Goal: Task Accomplishment & Management: Complete application form

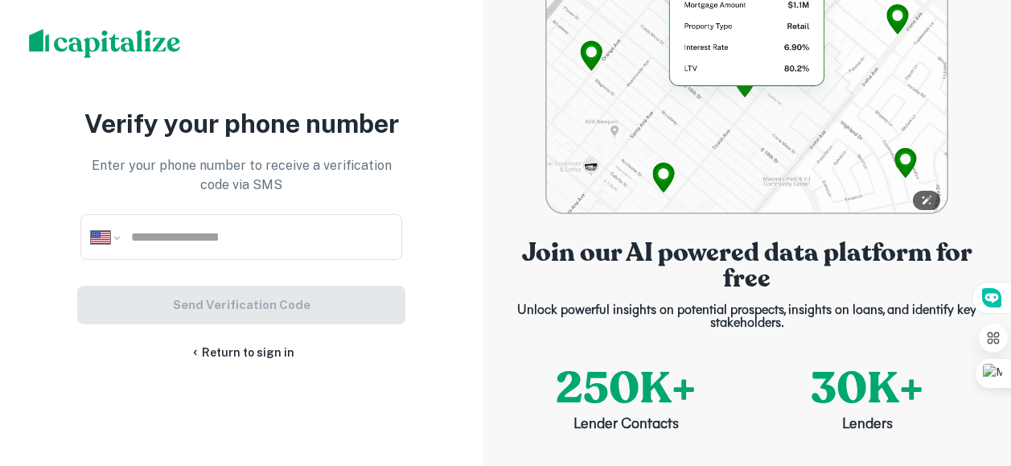
select select "**"
click at [170, 244] on input "tel" at bounding box center [261, 237] width 262 height 19
type input "**********"
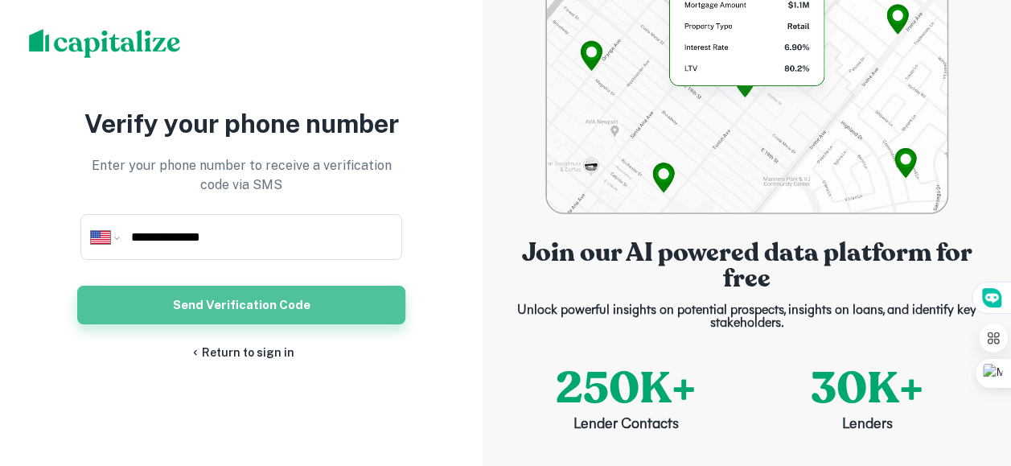
click at [226, 319] on button "Send Verification Code" at bounding box center [241, 305] width 328 height 39
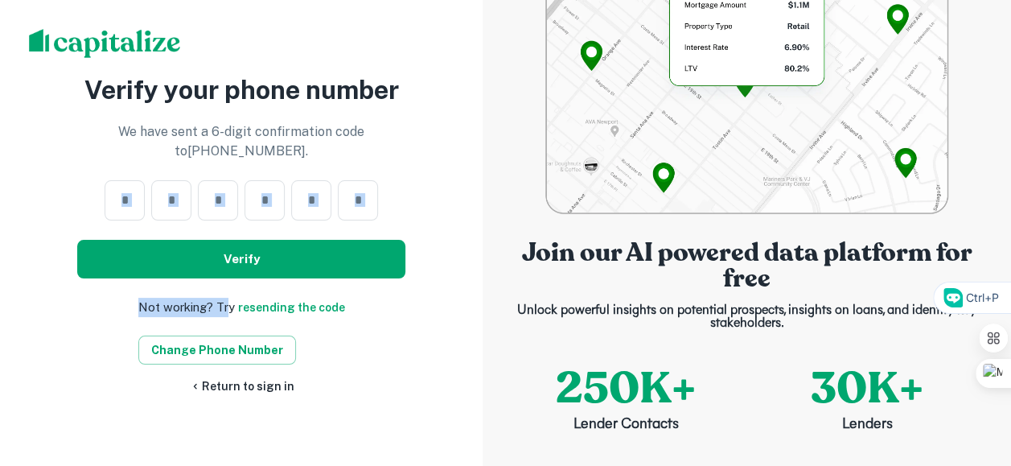
drag, startPoint x: 226, startPoint y: 319, endPoint x: 97, endPoint y: 214, distance: 165.8
click at [97, 214] on div "Verify your phone number We have sent a 6-digit confirmation code to [PHONE_NUM…" at bounding box center [241, 233] width 328 height 325
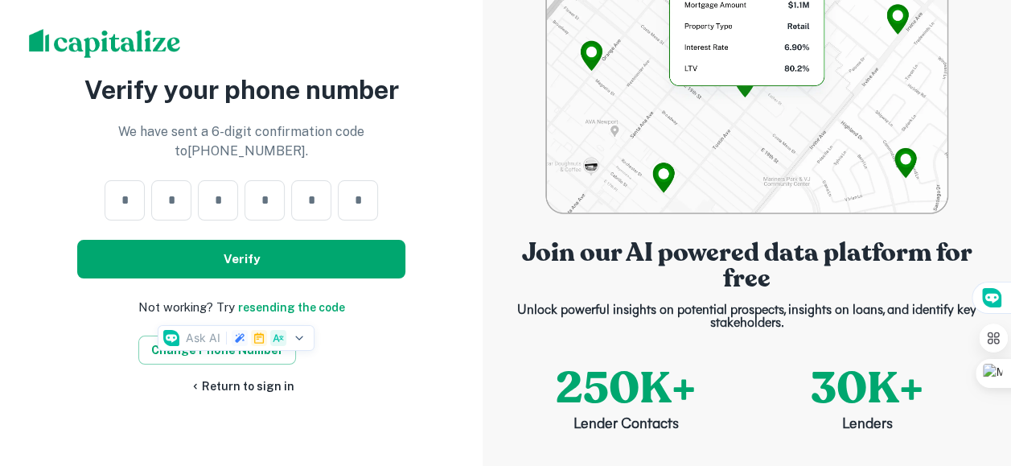
click at [425, 34] on div "Verify your phone number We have sent a 6-digit confirmation code to [PHONE_NUM…" at bounding box center [241, 233] width 483 height 466
click at [116, 206] on input "number" at bounding box center [125, 200] width 40 height 19
type input "*"
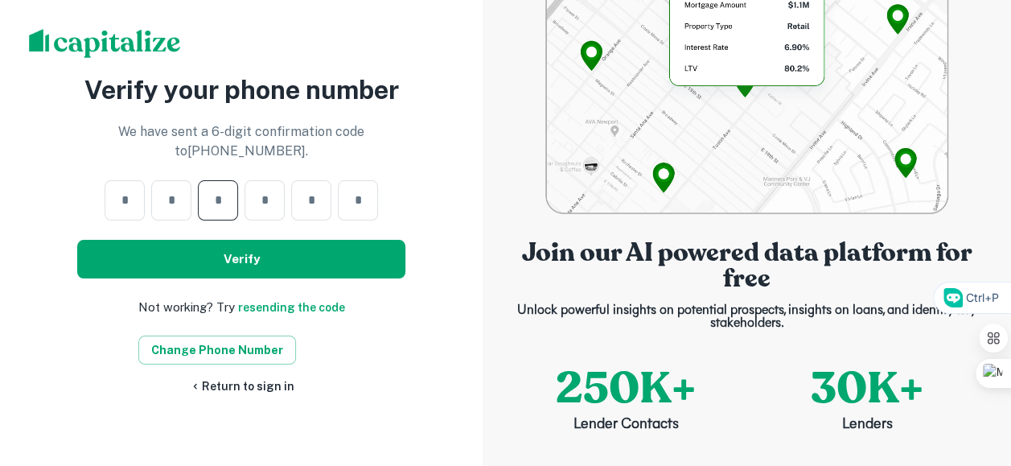
click at [198, 204] on input "*" at bounding box center [218, 200] width 40 height 19
type input "*"
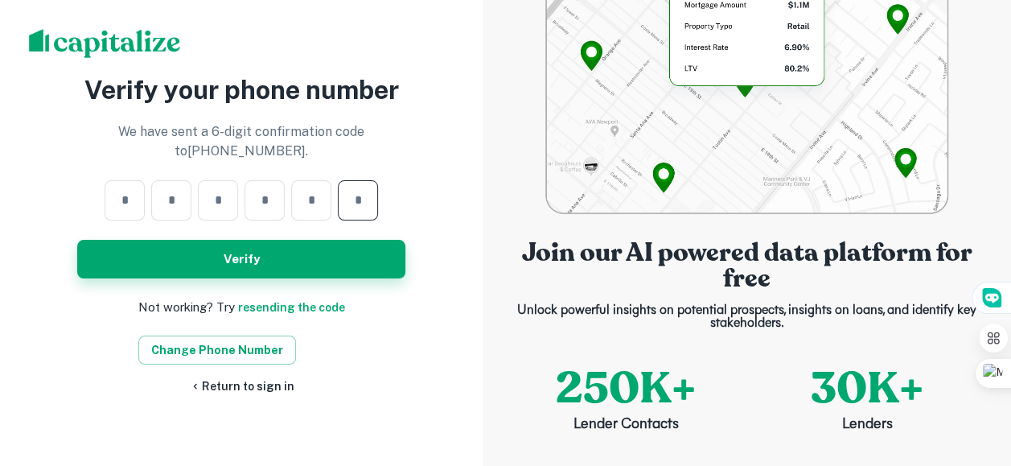
type input "*"
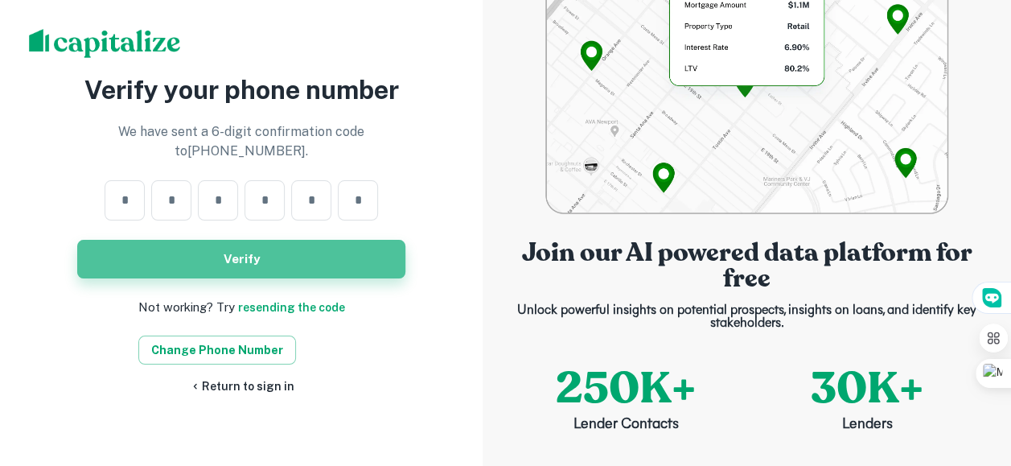
click at [265, 278] on button "Verify" at bounding box center [241, 259] width 328 height 39
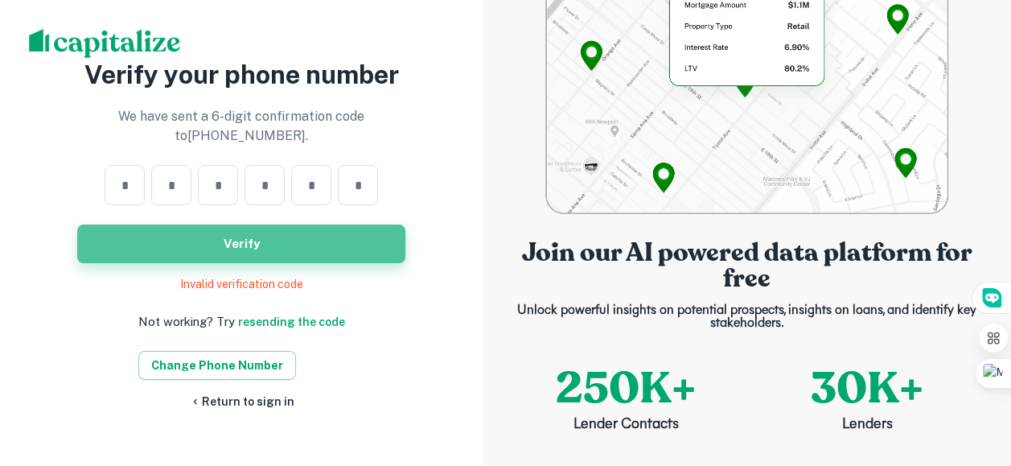
click at [256, 261] on button "Verify" at bounding box center [241, 243] width 328 height 39
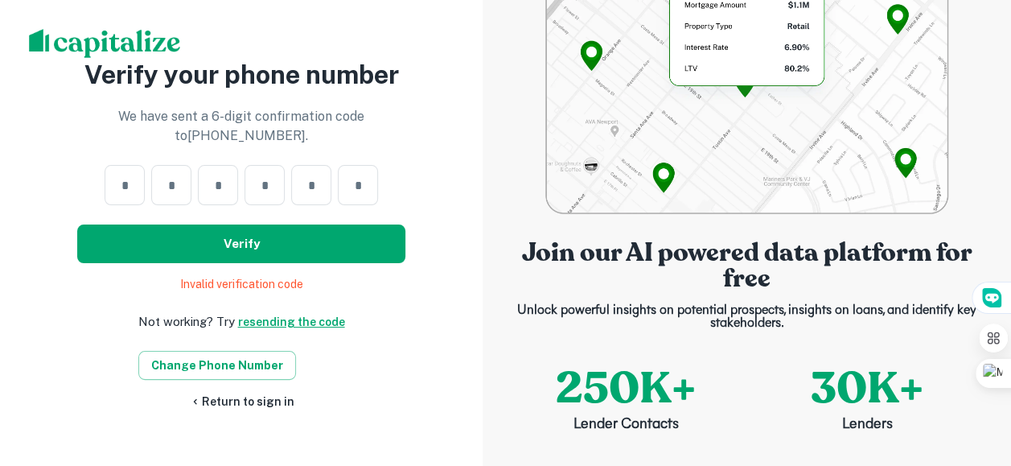
click at [274, 328] on link "resending the code" at bounding box center [291, 321] width 107 height 13
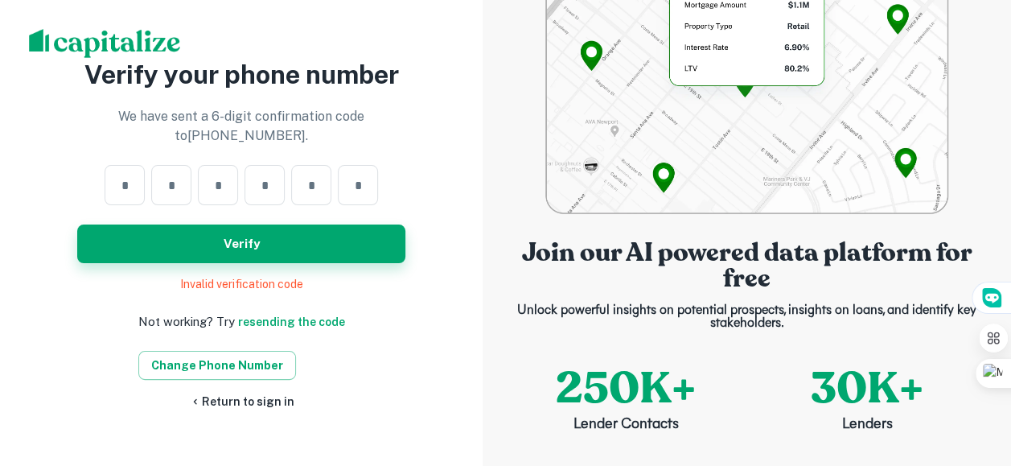
click at [264, 257] on button "Verify" at bounding box center [241, 243] width 328 height 39
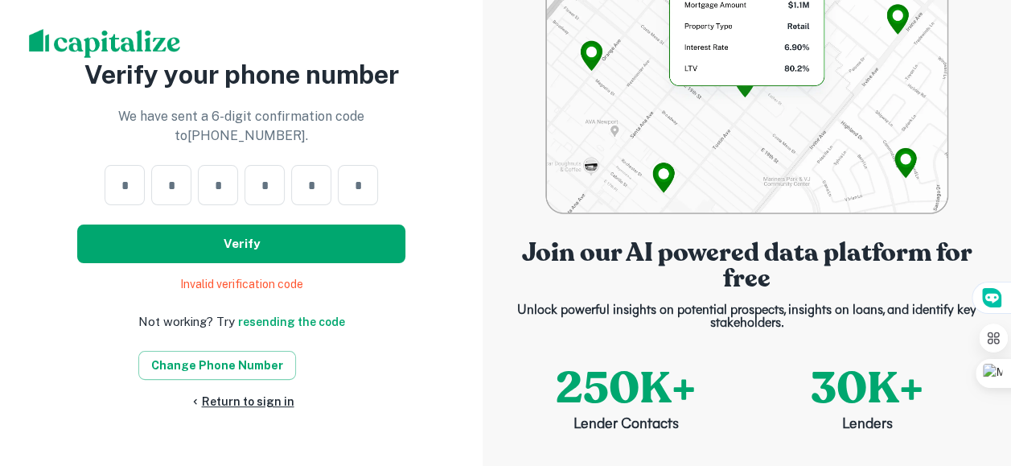
click at [254, 409] on link "Return to sign in" at bounding box center [241, 402] width 105 height 18
drag, startPoint x: 254, startPoint y: 409, endPoint x: 228, endPoint y: 298, distance: 114.0
click at [254, 409] on link "Return to sign in" at bounding box center [241, 402] width 105 height 18
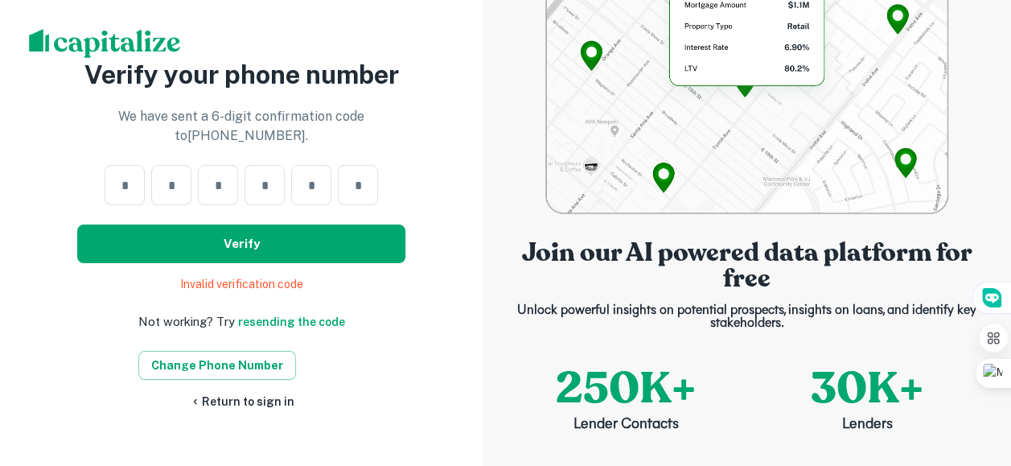
click at [254, 409] on link "Return to sign in" at bounding box center [241, 402] width 105 height 18
click at [261, 410] on link "Return to sign in" at bounding box center [241, 402] width 105 height 18
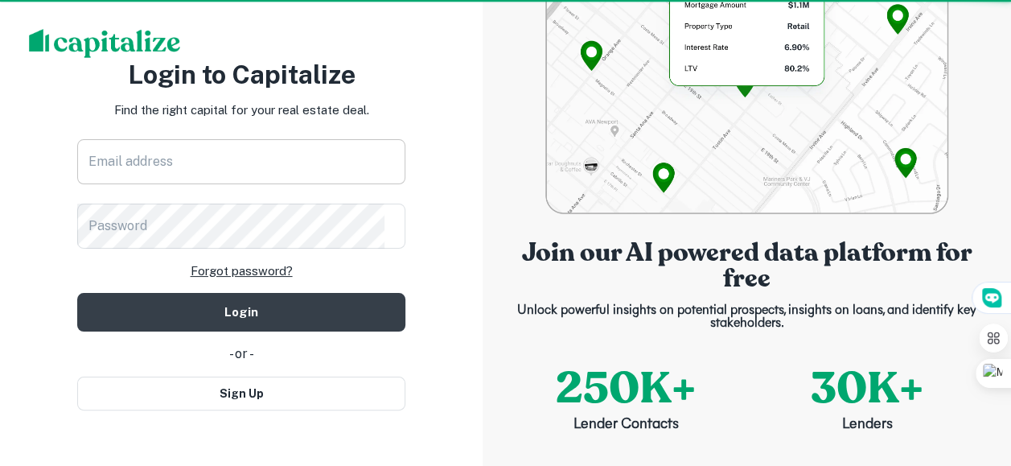
click at [188, 171] on input "Email address" at bounding box center [241, 161] width 328 height 45
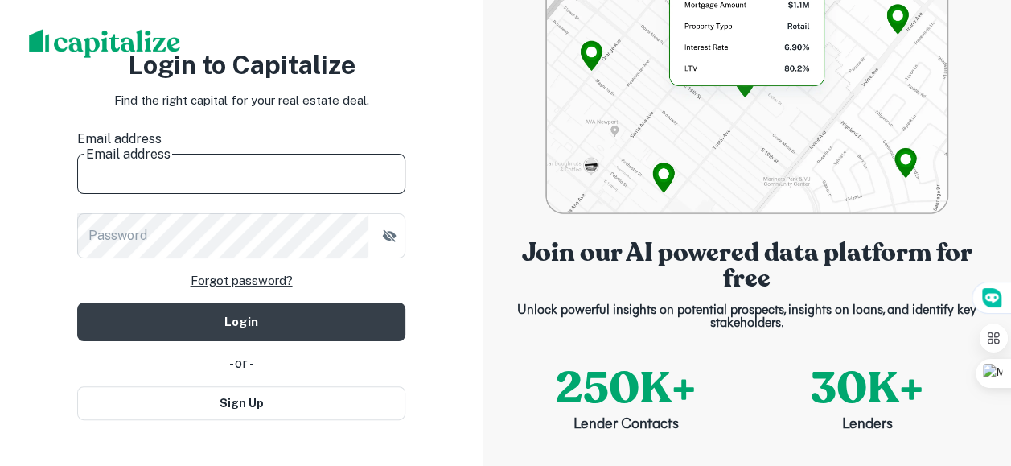
click at [188, 171] on input "Email address" at bounding box center [241, 171] width 328 height 45
type input "**********"
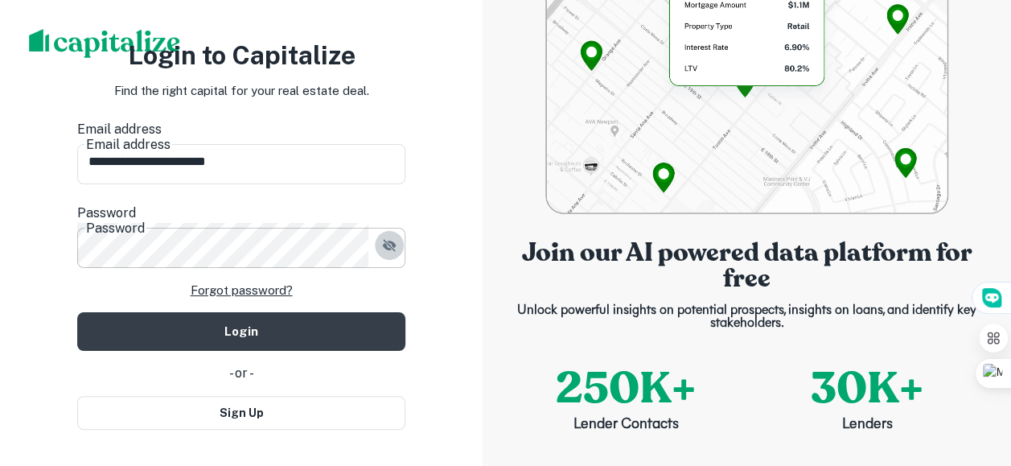
click at [393, 232] on button "button" at bounding box center [389, 245] width 29 height 29
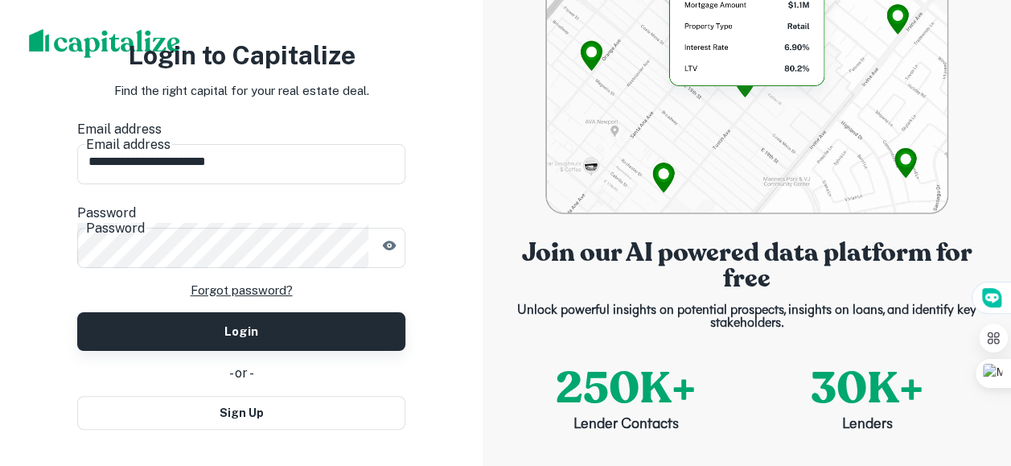
click at [237, 321] on button "Login" at bounding box center [241, 331] width 328 height 39
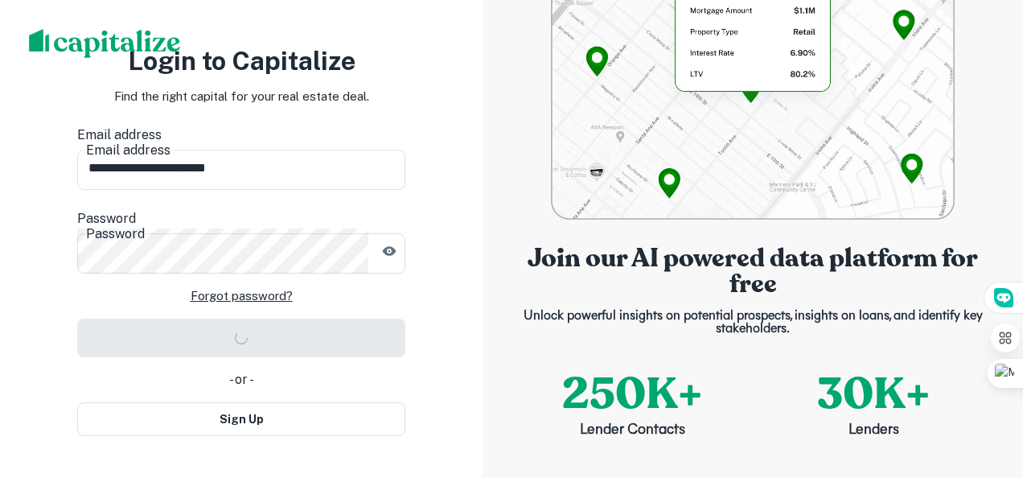
select select "**"
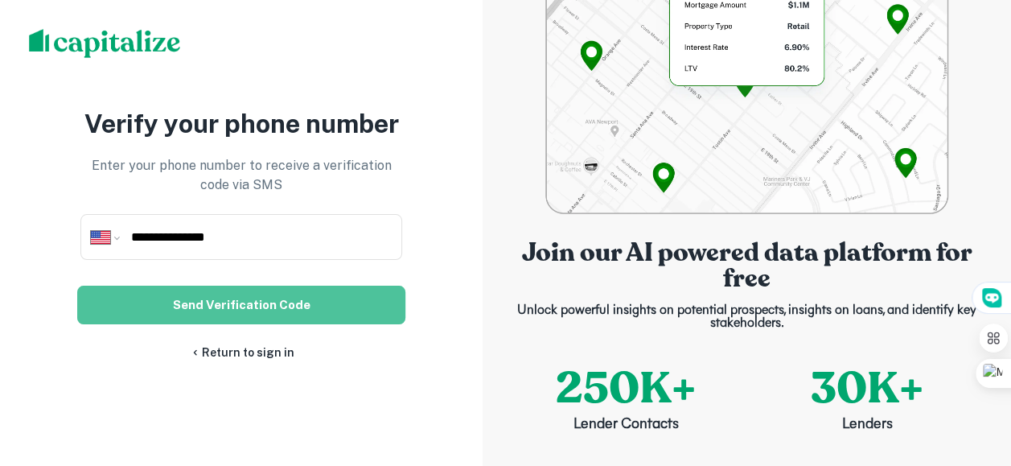
click at [252, 319] on button "Send Verification Code" at bounding box center [241, 305] width 328 height 39
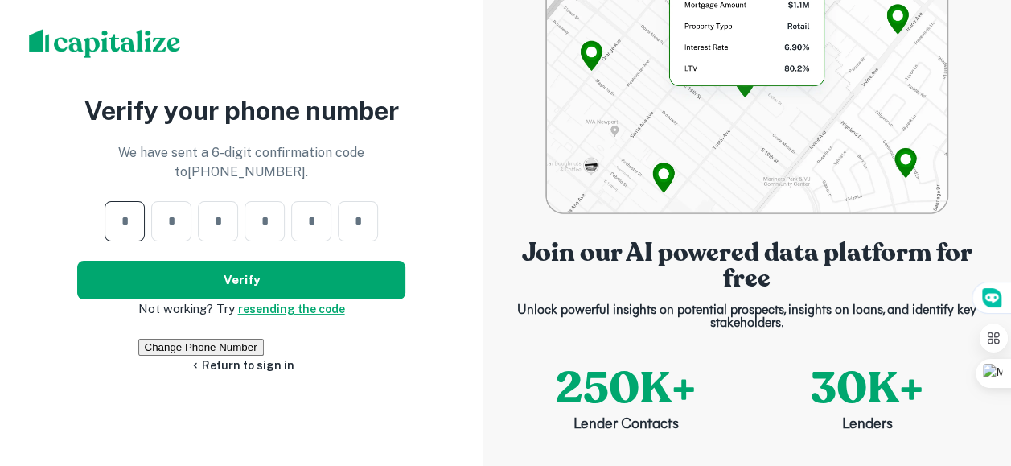
click at [274, 314] on link "resending the code" at bounding box center [291, 308] width 107 height 13
